Goal: Transaction & Acquisition: Register for event/course

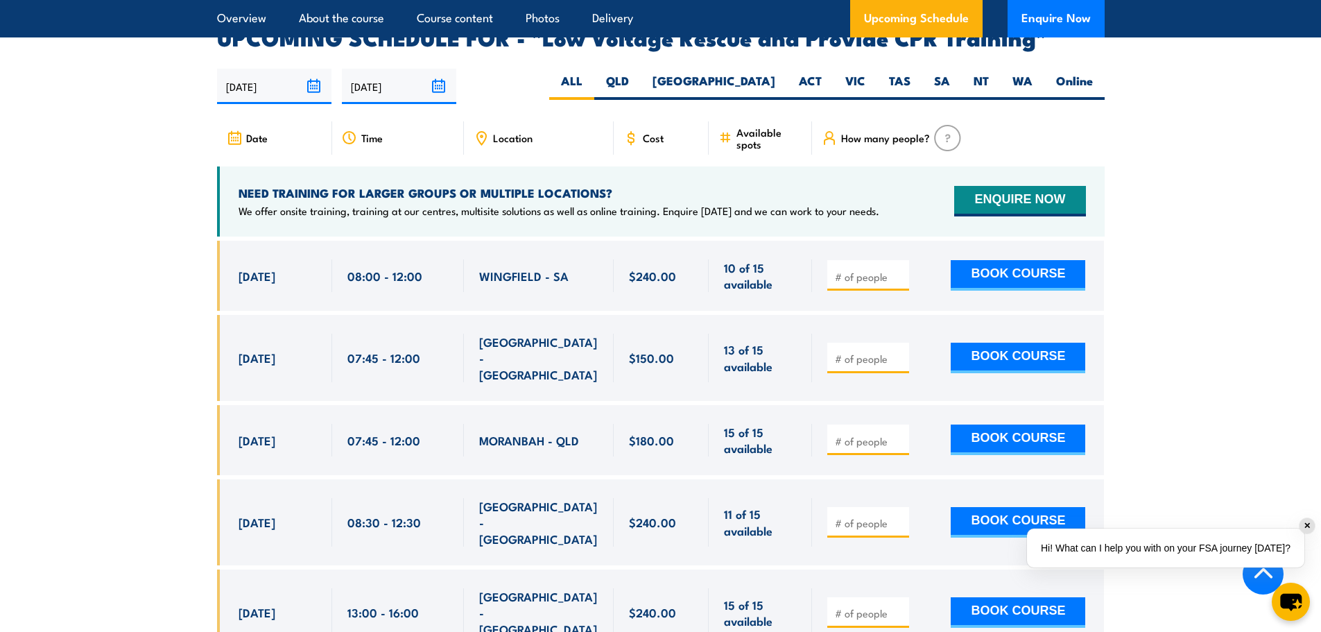
scroll to position [2430, 0]
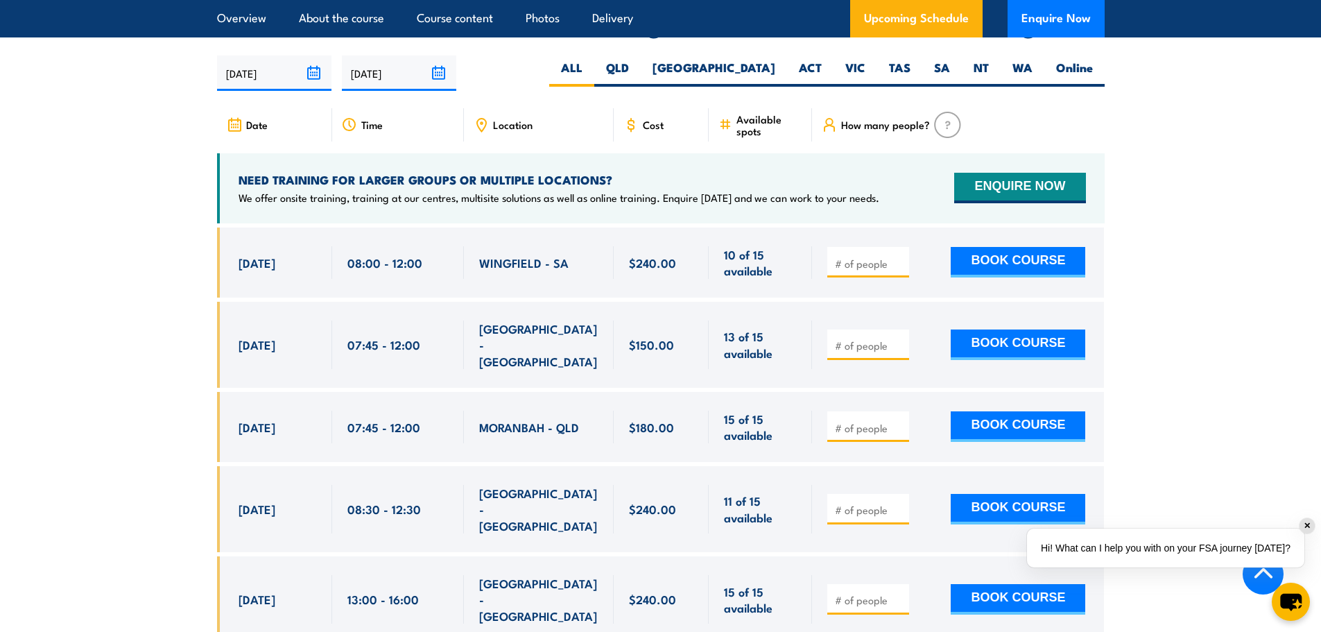
click at [898, 419] on span at bounding box center [868, 427] width 72 height 16
type input "1"
click at [898, 421] on input "1" at bounding box center [869, 428] width 69 height 14
click at [1036, 411] on button "BOOK COURSE" at bounding box center [1018, 426] width 135 height 31
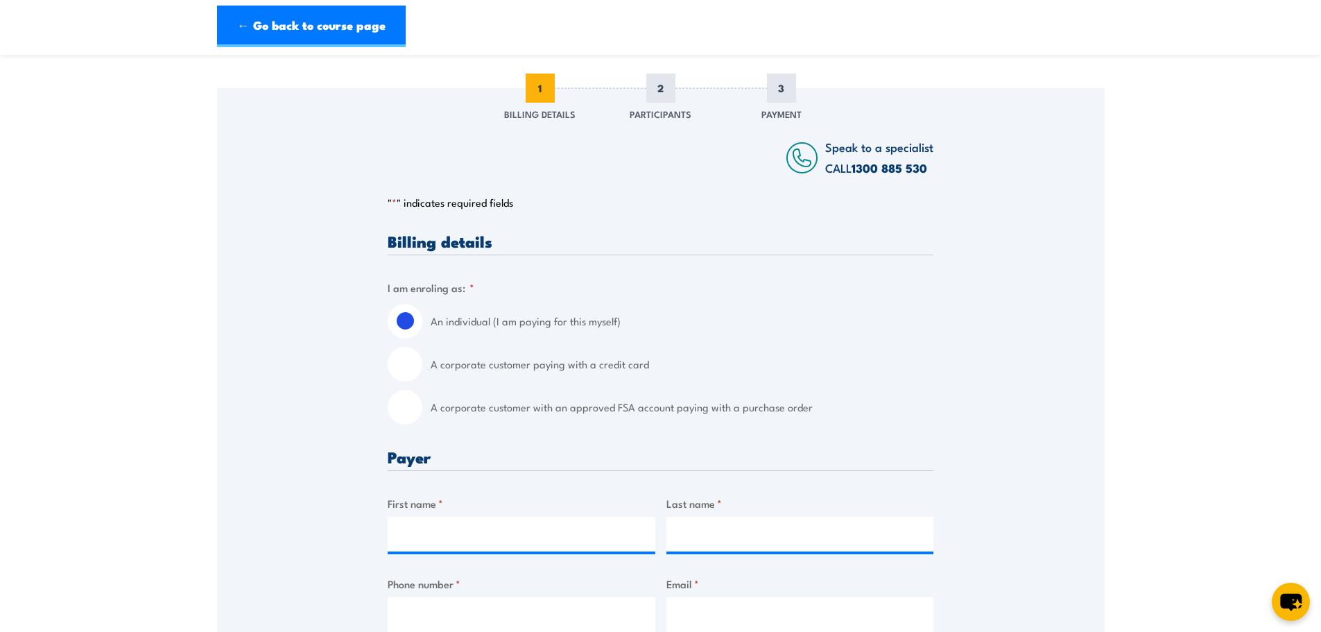
scroll to position [155, 0]
click at [404, 357] on input "A corporate customer paying with a credit card" at bounding box center [405, 362] width 35 height 35
radio input "true"
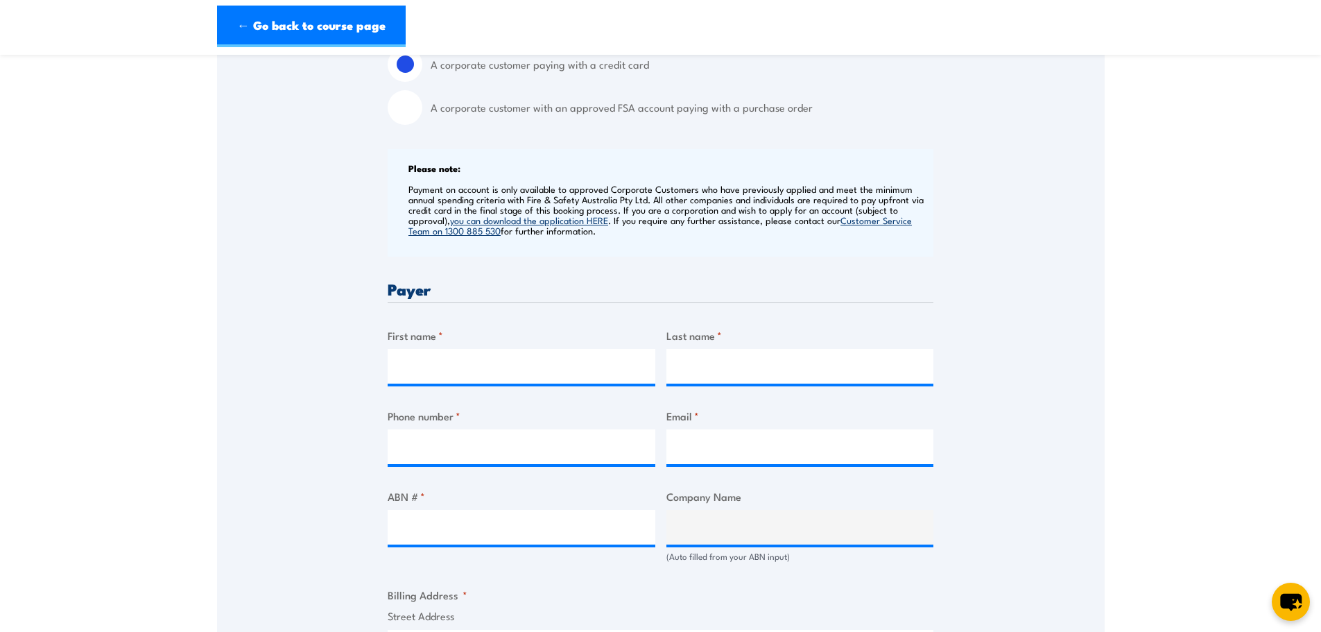
scroll to position [447, 0]
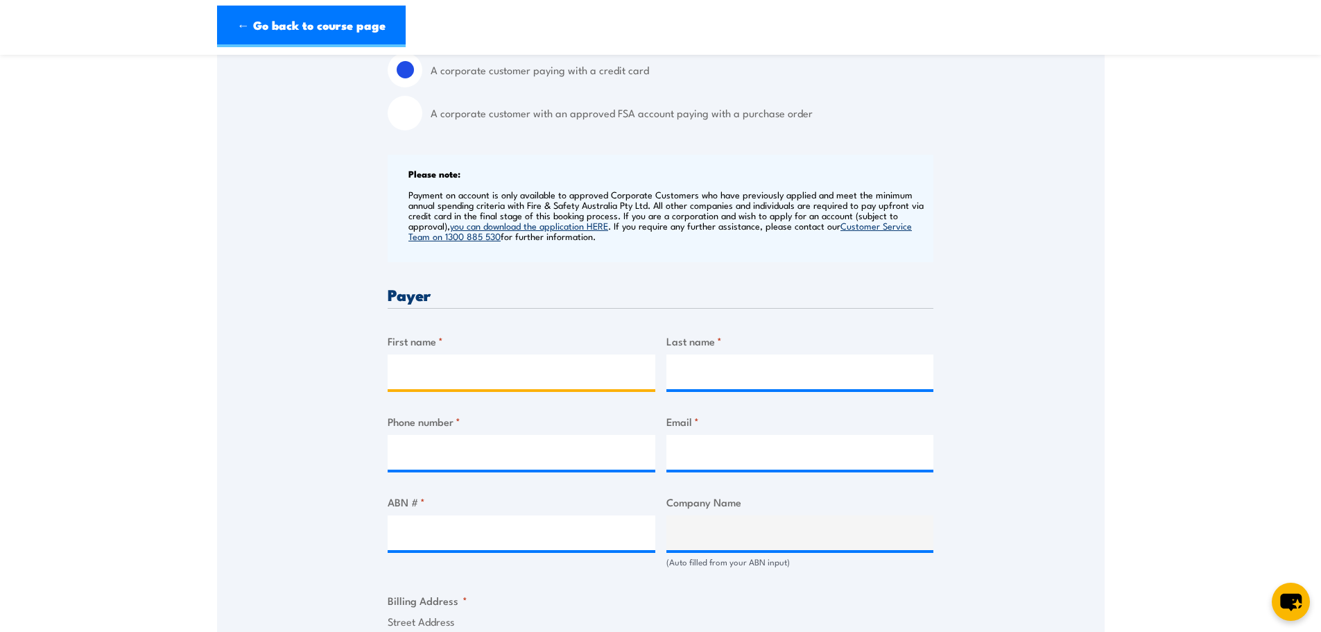
click at [492, 379] on input "First name *" at bounding box center [522, 371] width 268 height 35
type input "Michelle"
click at [701, 374] on input "Last name *" at bounding box center [801, 371] width 268 height 35
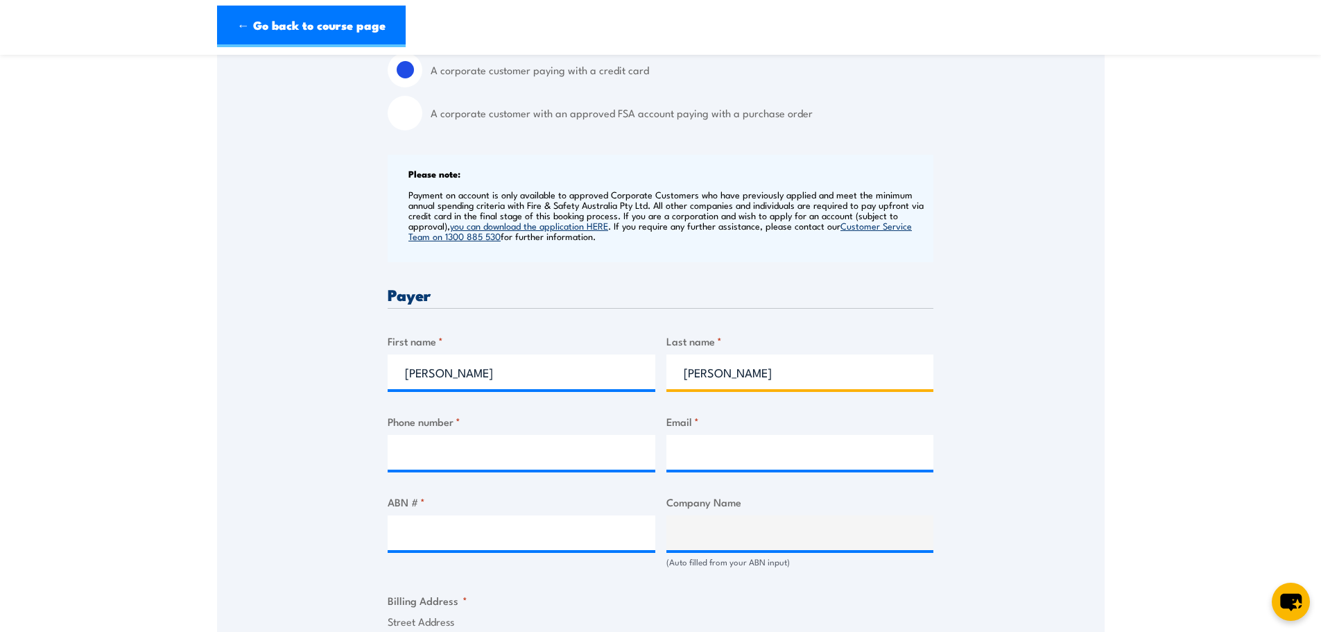
type input "Martin"
click at [530, 449] on input "Phone number *" at bounding box center [522, 452] width 268 height 35
type input "0447516257"
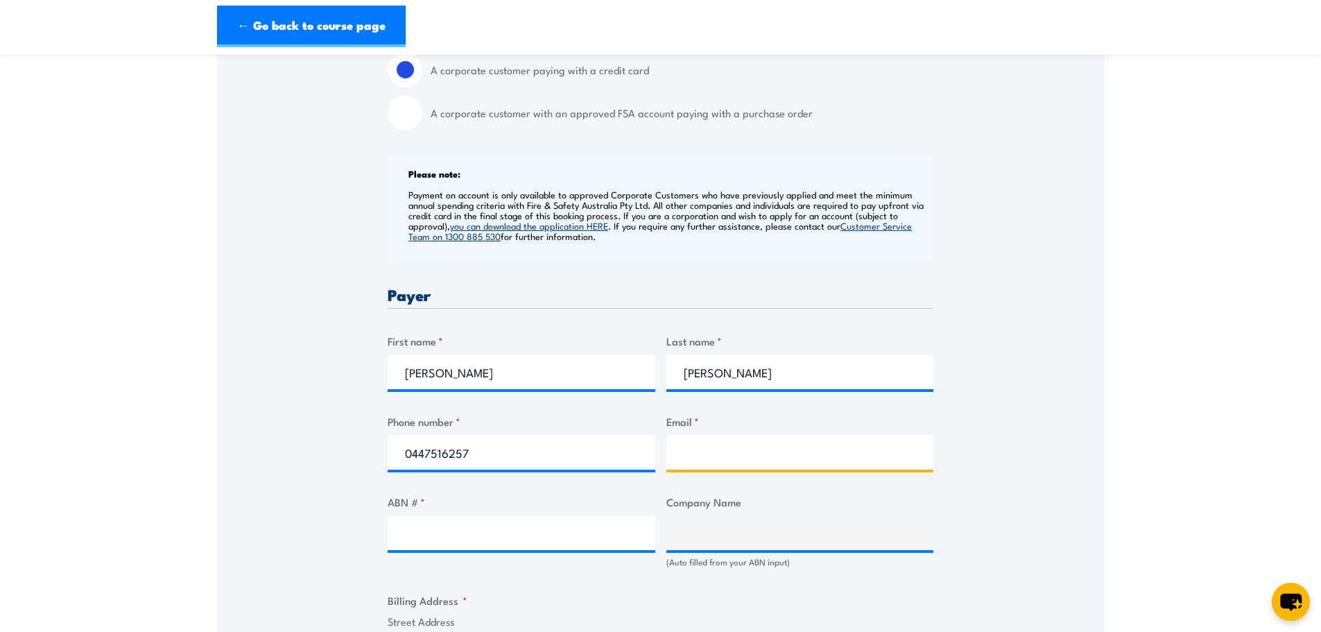
click at [721, 449] on input "Email *" at bounding box center [801, 452] width 268 height 35
type input "michelle@detekd.com.au"
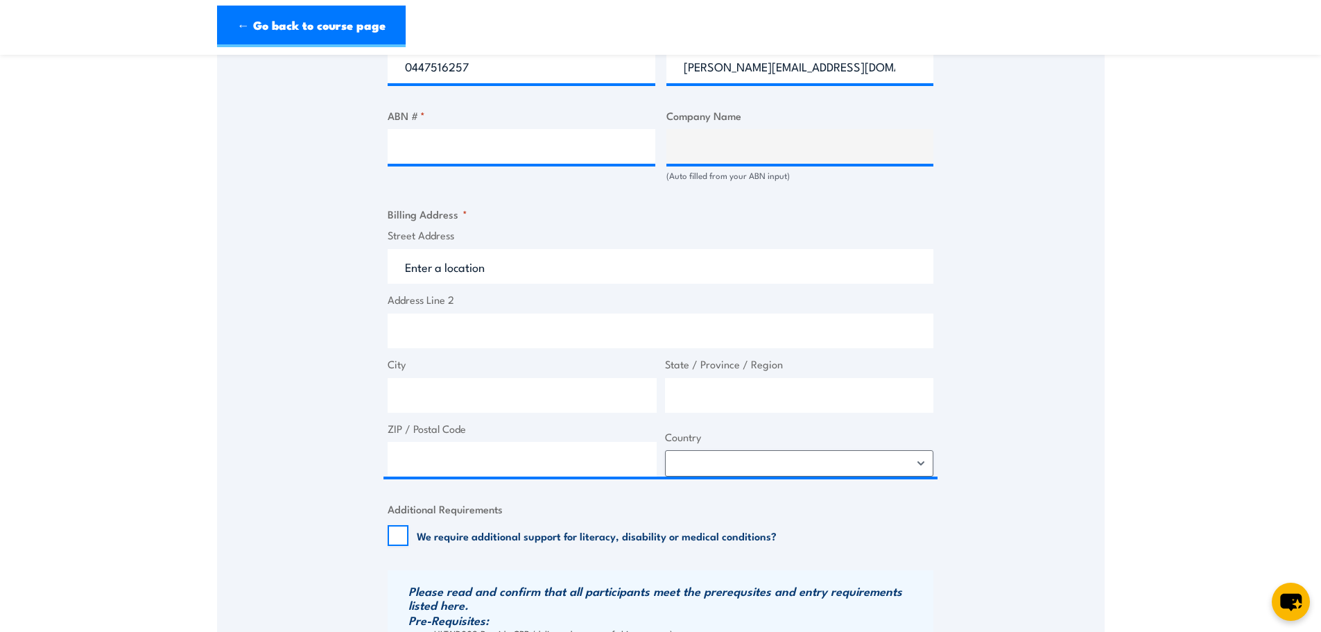
scroll to position [683, 0]
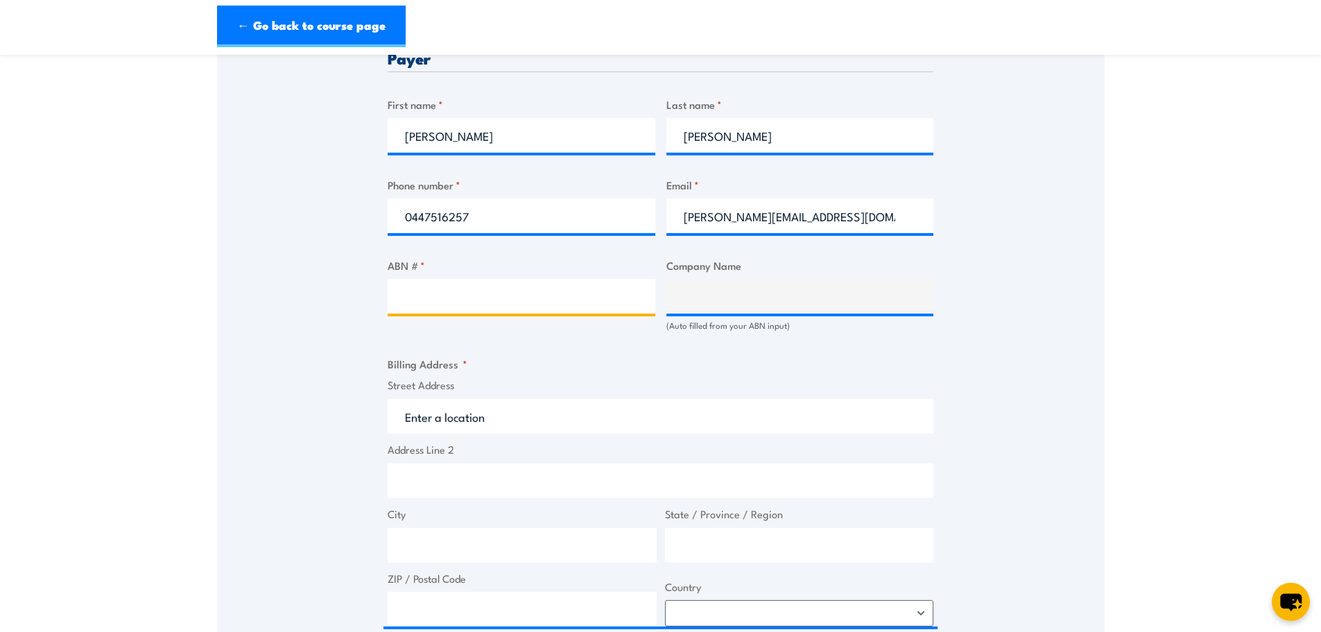
click at [579, 302] on input "ABN # *" at bounding box center [522, 296] width 268 height 35
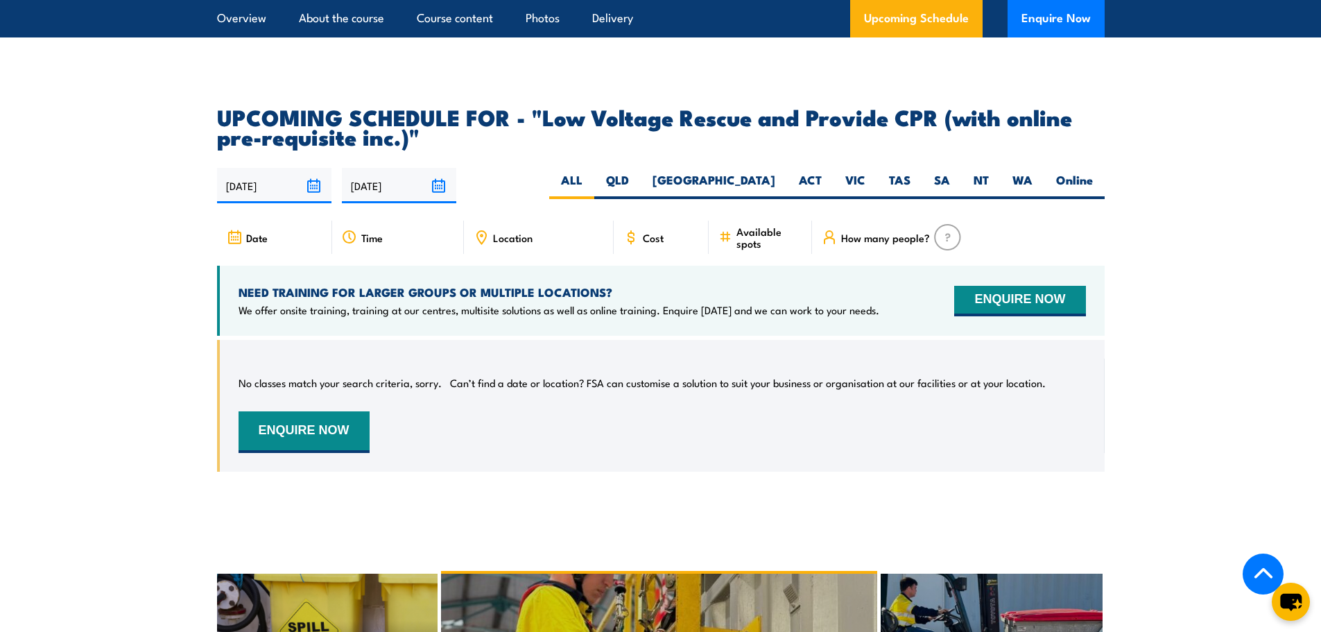
scroll to position [1945, 0]
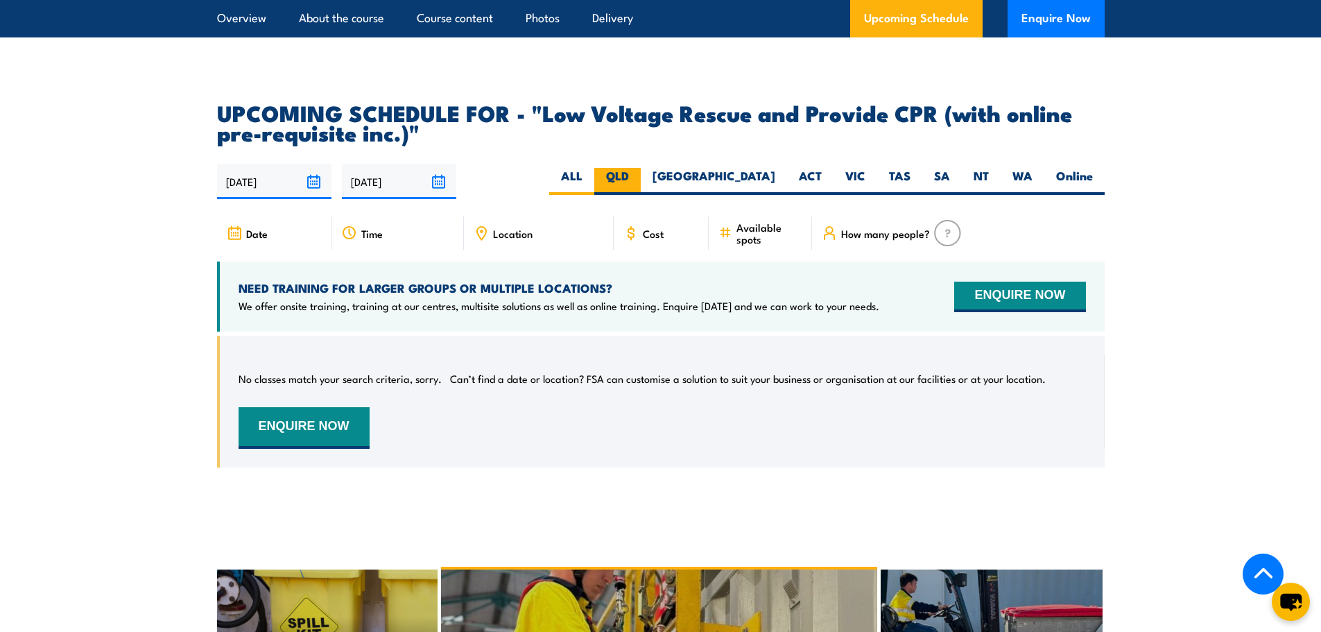
click at [641, 168] on label "QLD" at bounding box center [617, 181] width 46 height 27
click at [638, 168] on input "QLD" at bounding box center [633, 172] width 9 height 9
radio input "true"
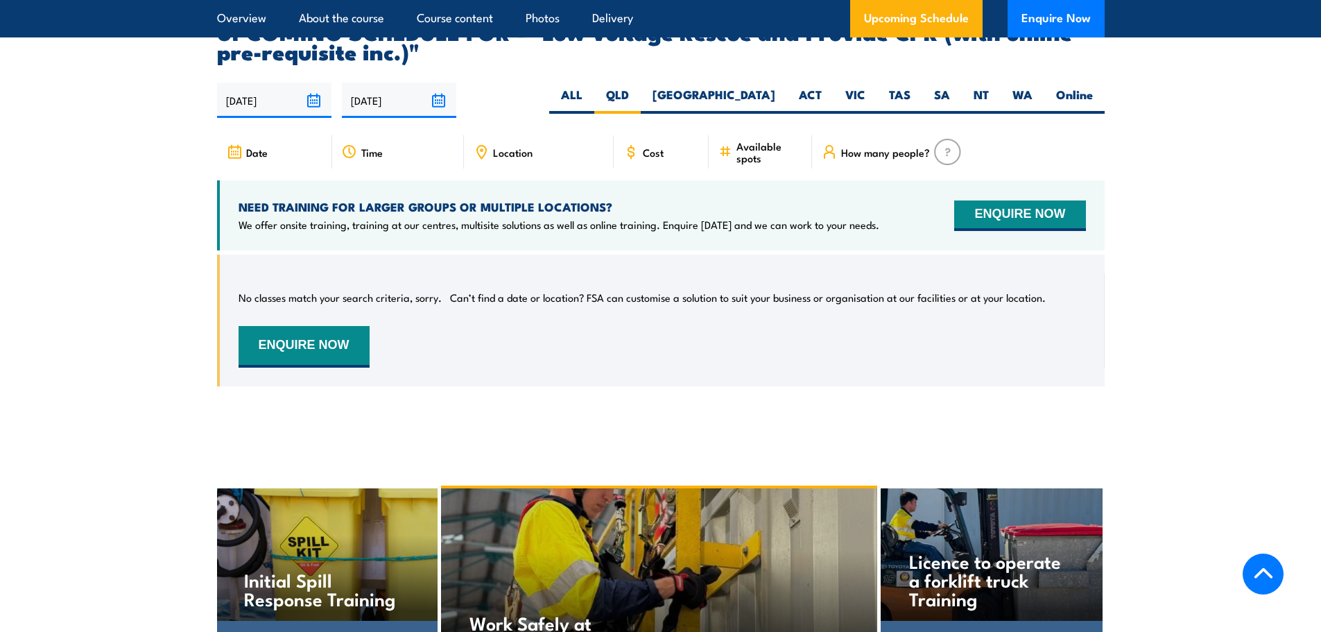
scroll to position [2027, 0]
